Goal: Information Seeking & Learning: Learn about a topic

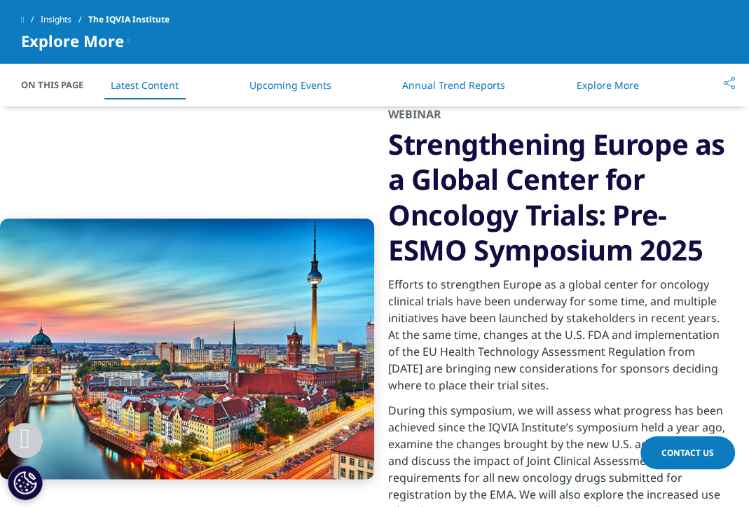
scroll to position [1682, 0]
